Goal: Use online tool/utility

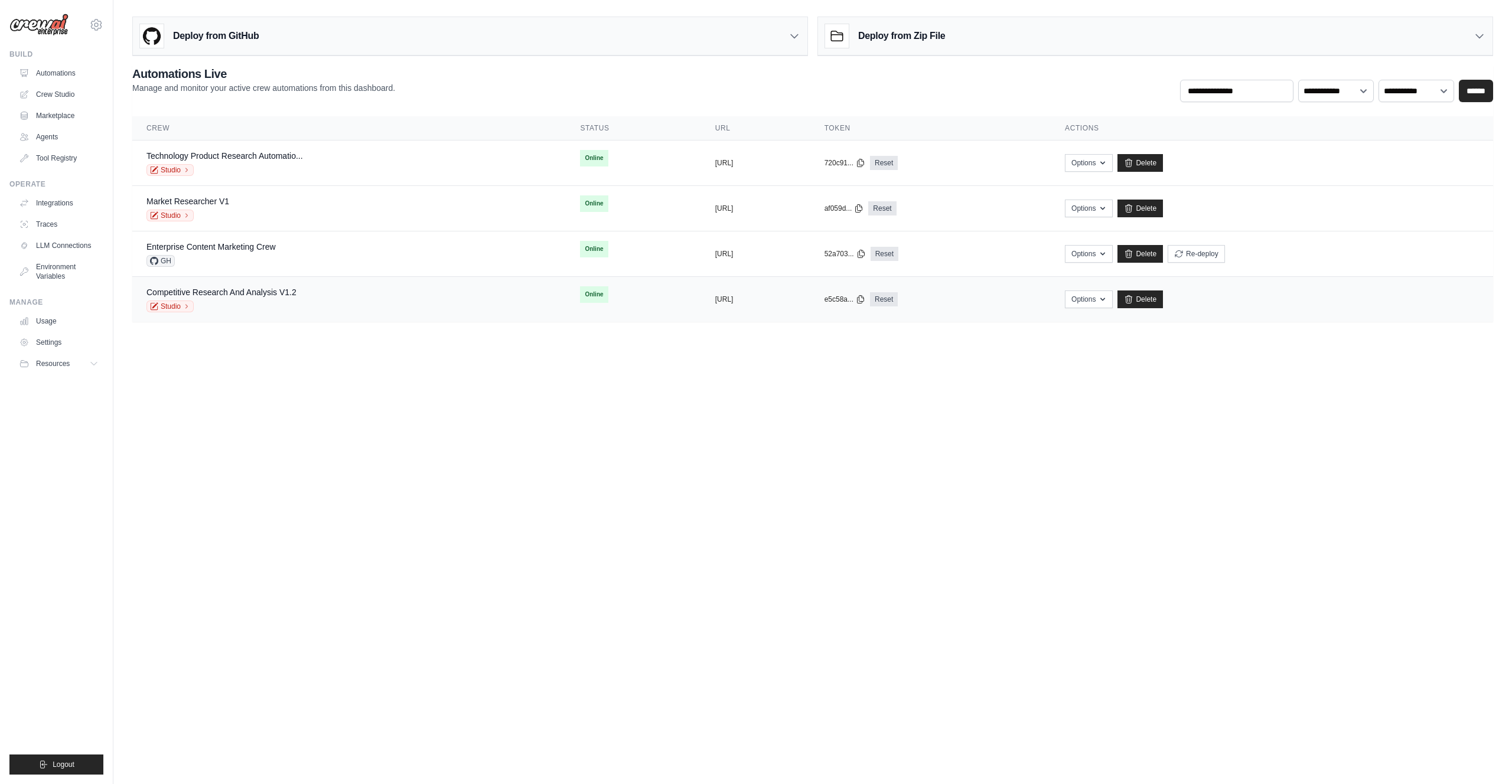
click at [236, 297] on div "Competitive Research And Analysis V1.2" at bounding box center [221, 292] width 150 height 12
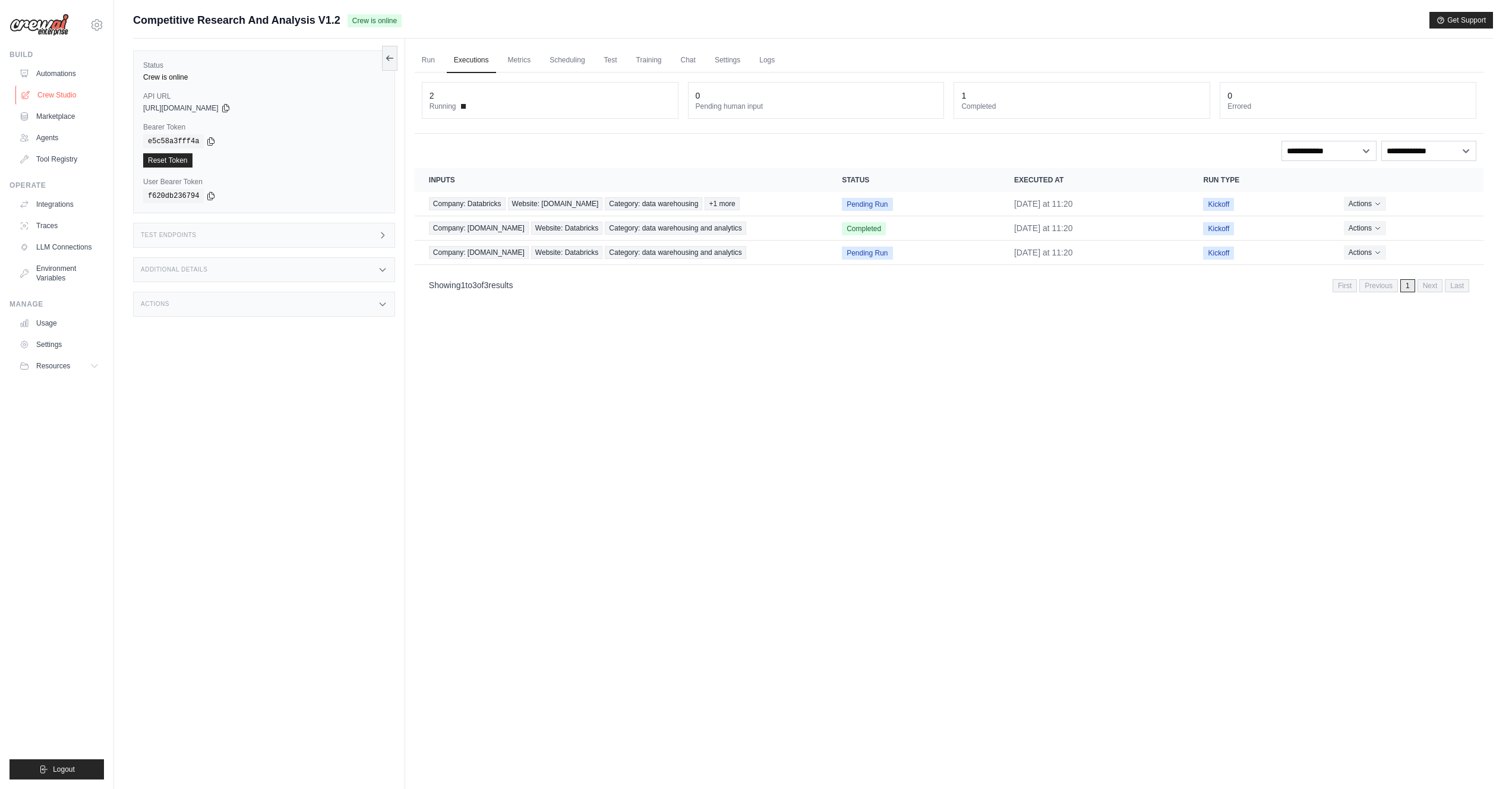
click at [63, 100] on link "Crew Studio" at bounding box center [60, 95] width 90 height 19
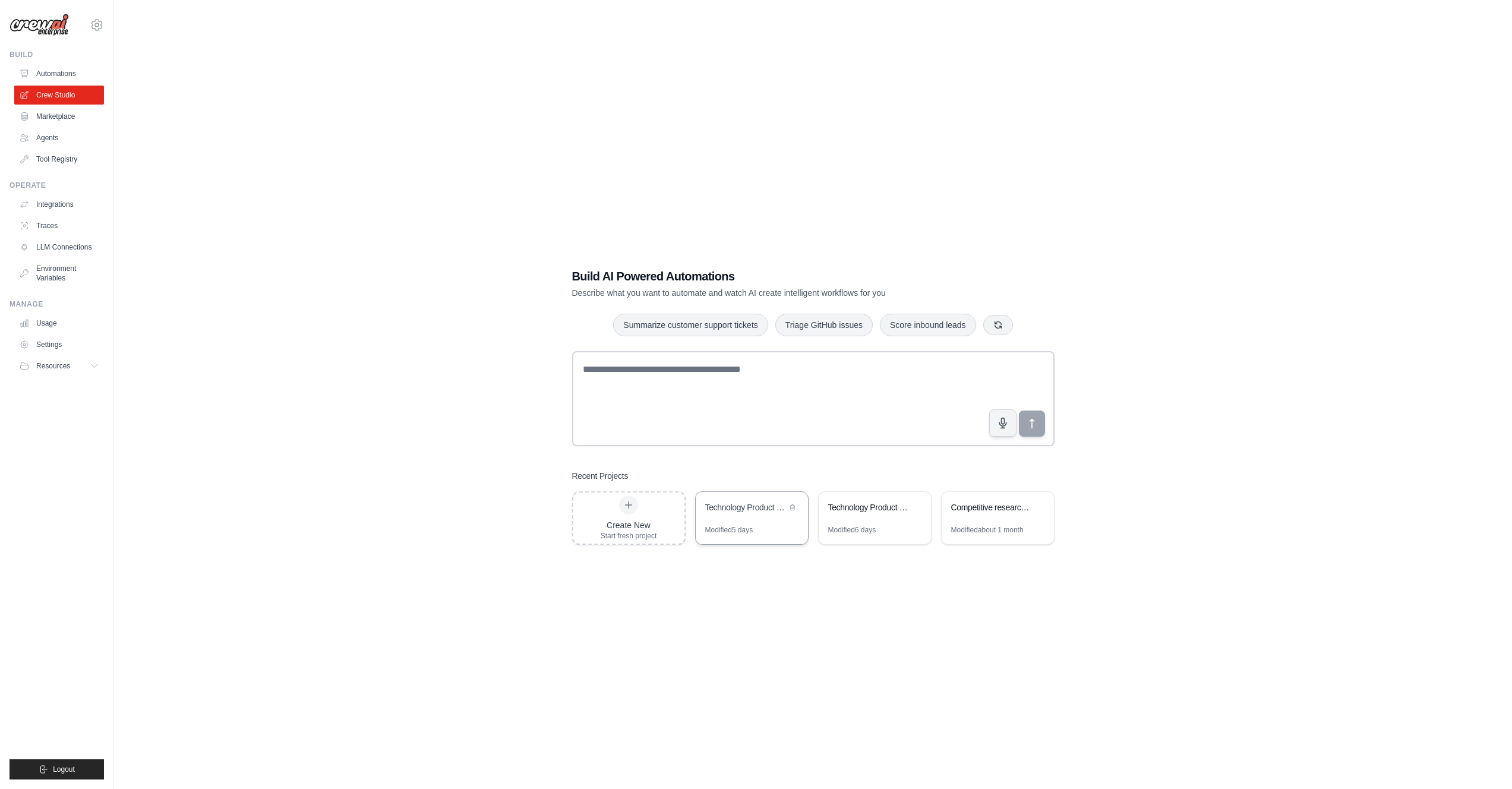
click at [742, 519] on div "Technology Product Research Automation" at bounding box center [752, 508] width 112 height 33
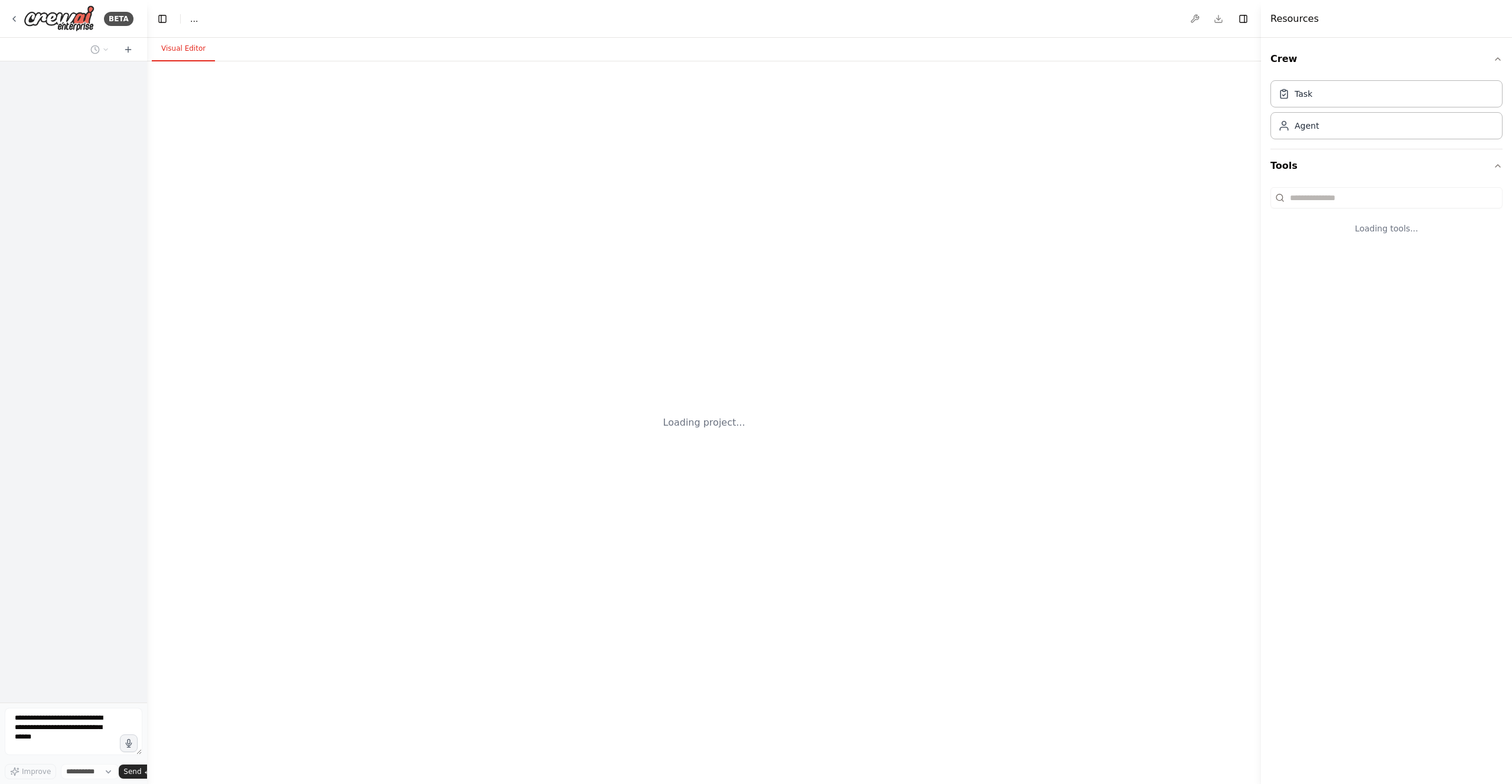
select select "****"
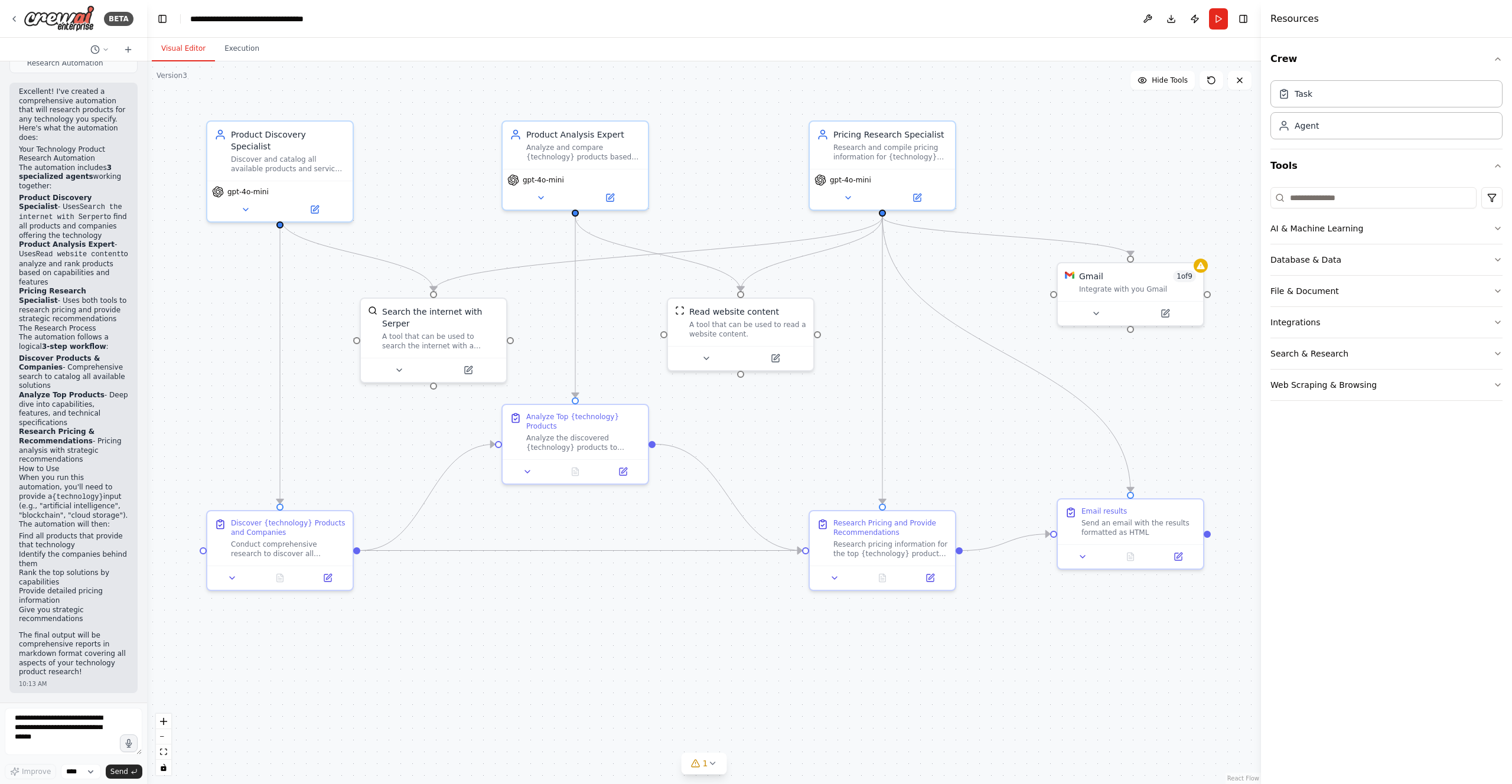
scroll to position [1034, 0]
click at [278, 183] on div "gpt-4o-mini" at bounding box center [280, 189] width 136 height 12
click at [242, 185] on span "gpt-4o-mini" at bounding box center [248, 189] width 41 height 10
click at [246, 185] on span "gpt-4o-mini" at bounding box center [248, 189] width 41 height 10
click at [225, 183] on div "gpt-4o-mini" at bounding box center [240, 189] width 57 height 12
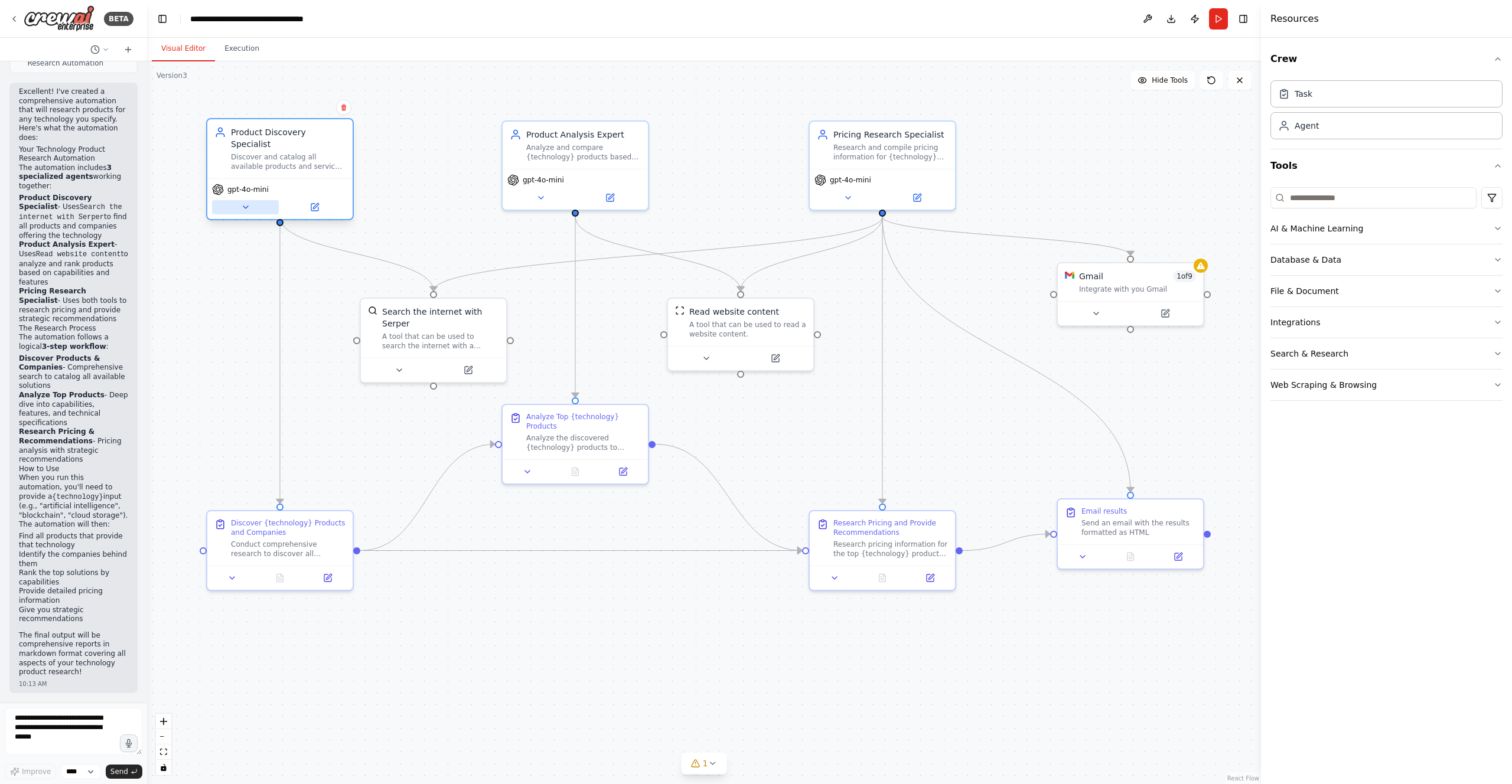
click at [242, 203] on icon at bounding box center [246, 207] width 10 height 10
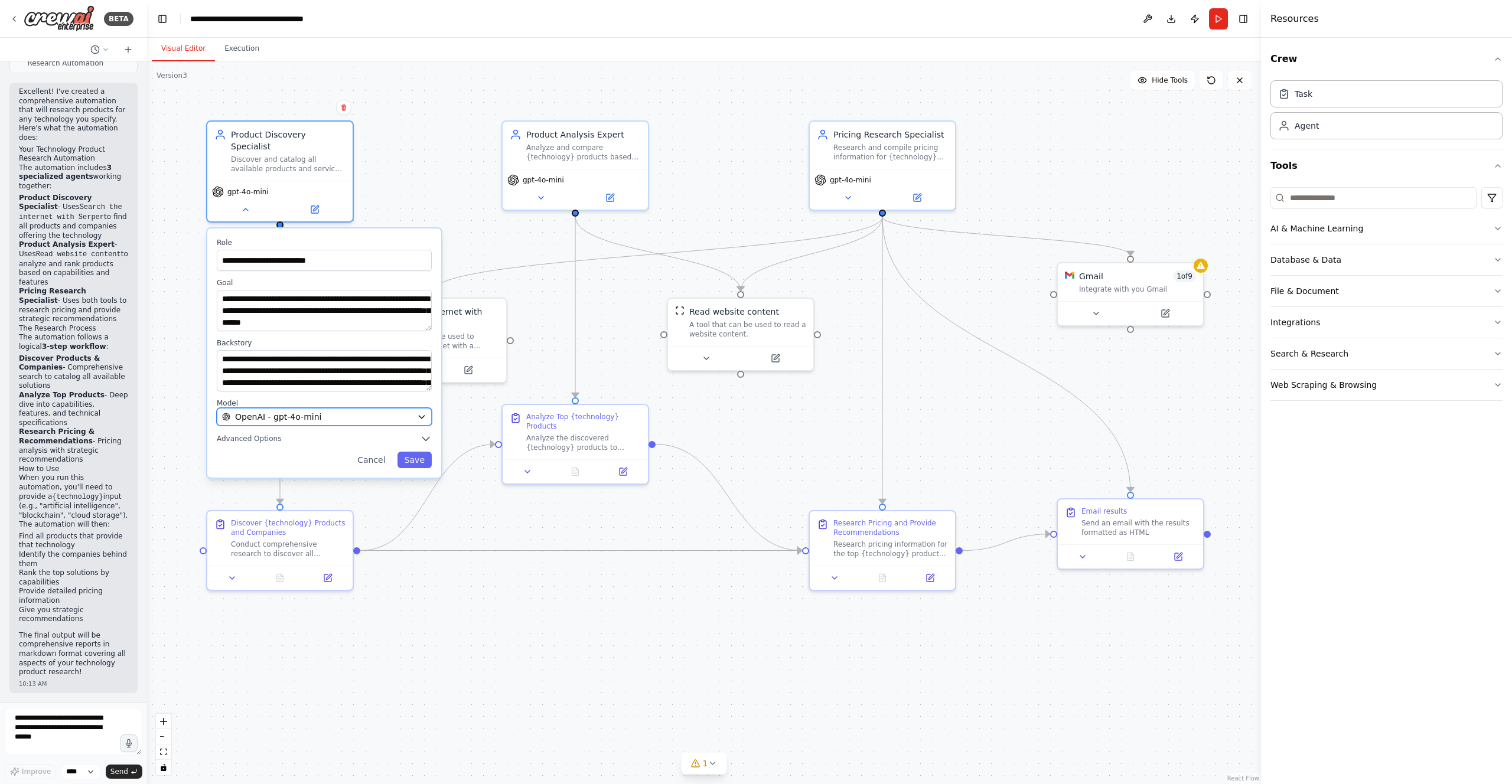
click at [293, 411] on span "OpenAI - gpt-4o-mini" at bounding box center [278, 417] width 86 height 12
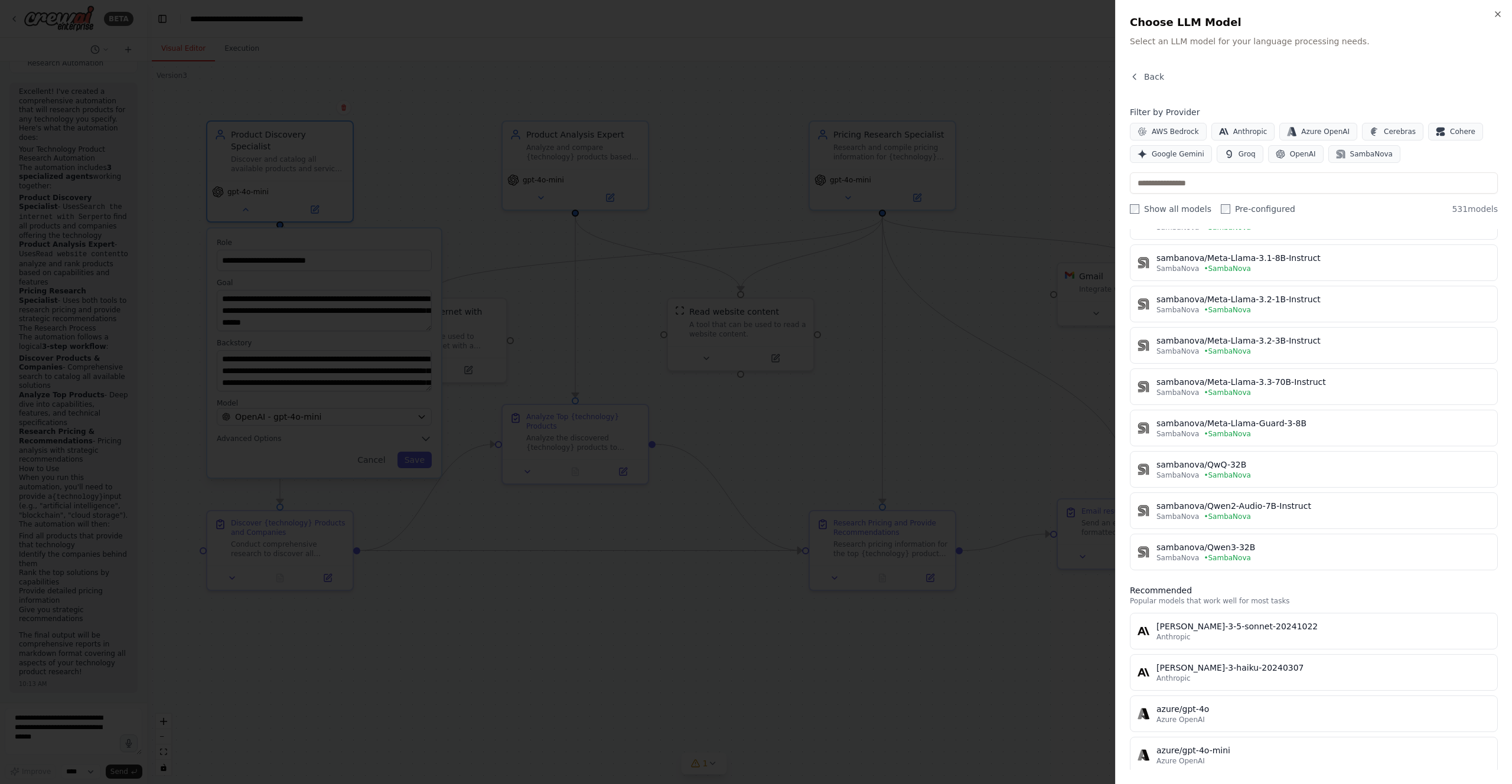
scroll to position [0, 0]
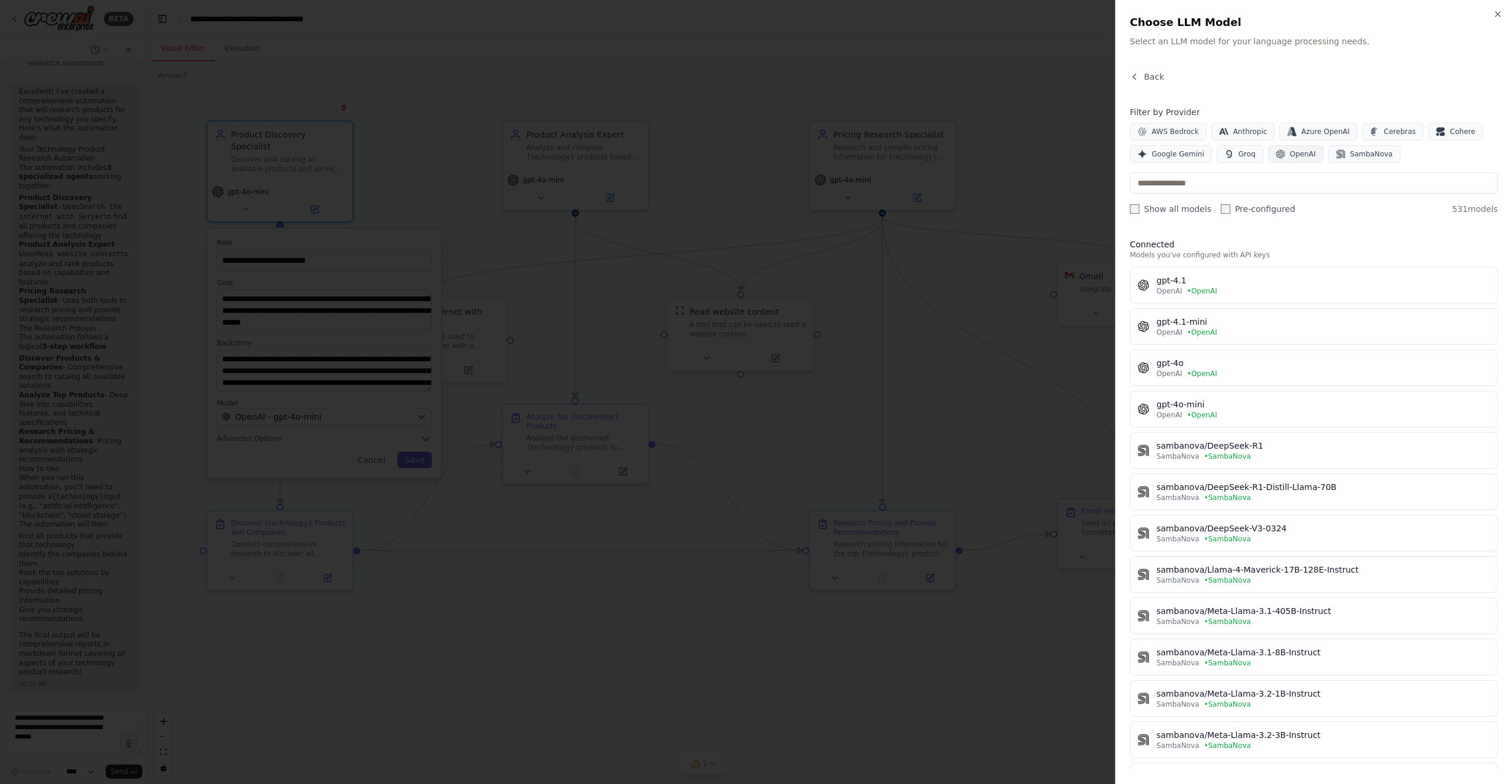
click at [1295, 153] on span "OpenAI" at bounding box center [1302, 154] width 26 height 10
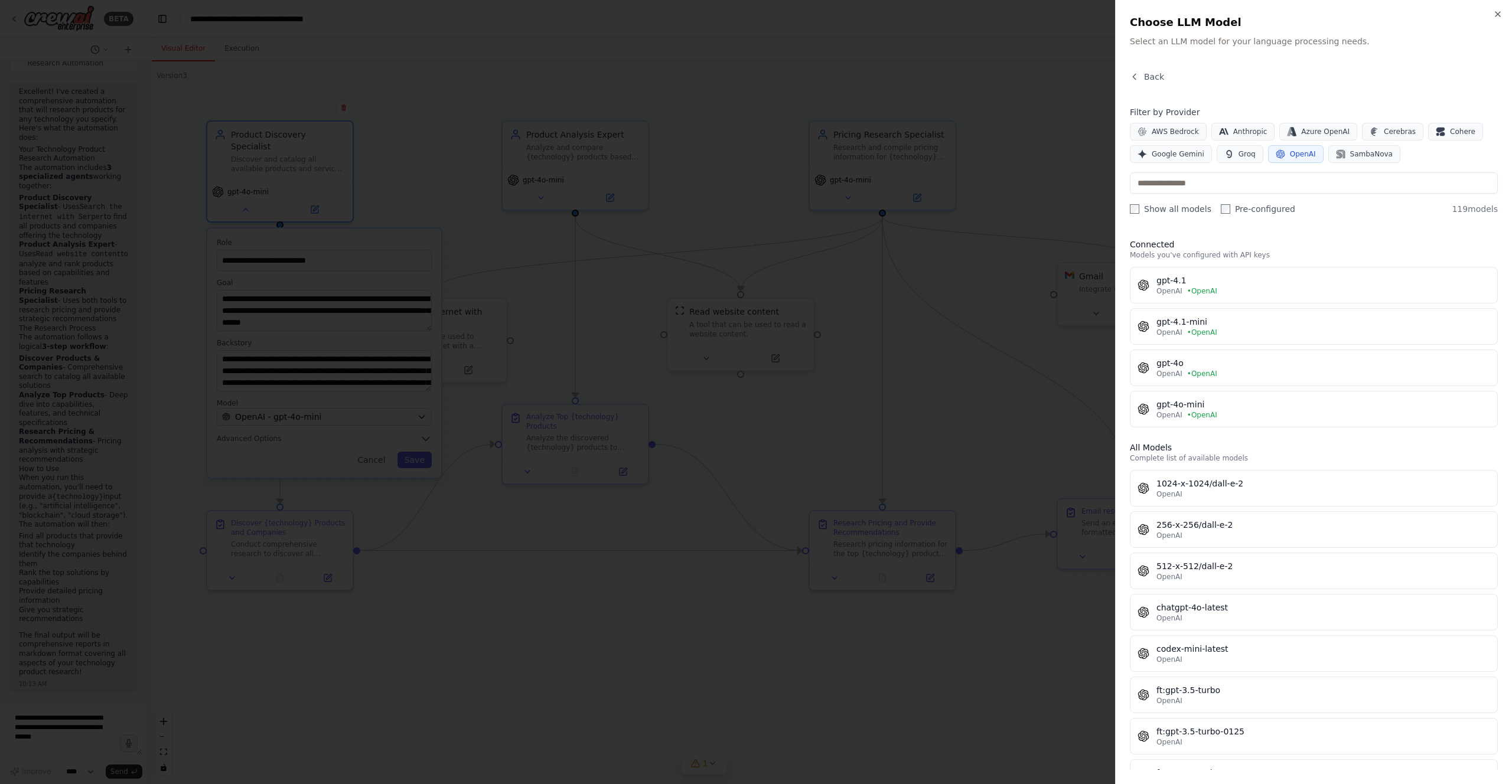
scroll to position [5, 0]
click at [1058, 63] on div at bounding box center [756, 392] width 1512 height 784
